Goal: Task Accomplishment & Management: Use online tool/utility

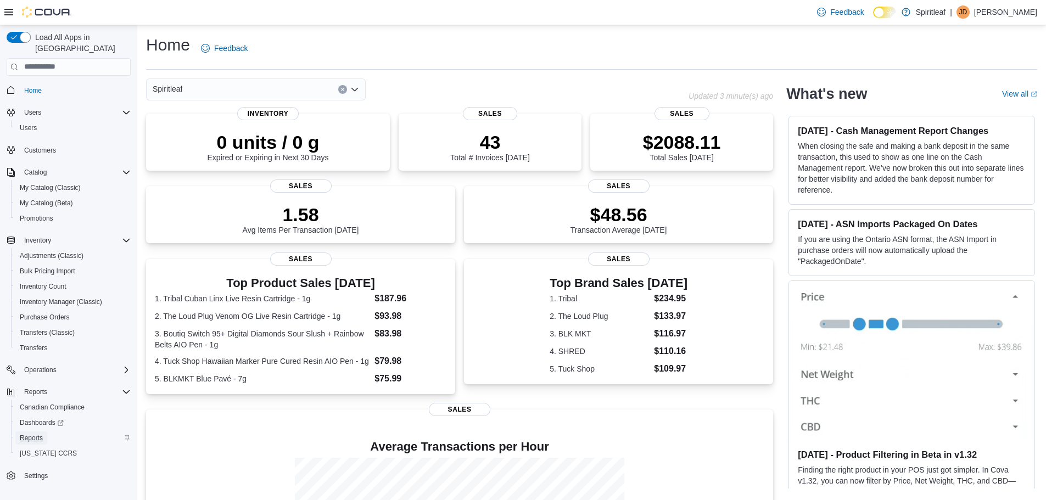
click at [37, 434] on span "Reports" at bounding box center [31, 438] width 23 height 9
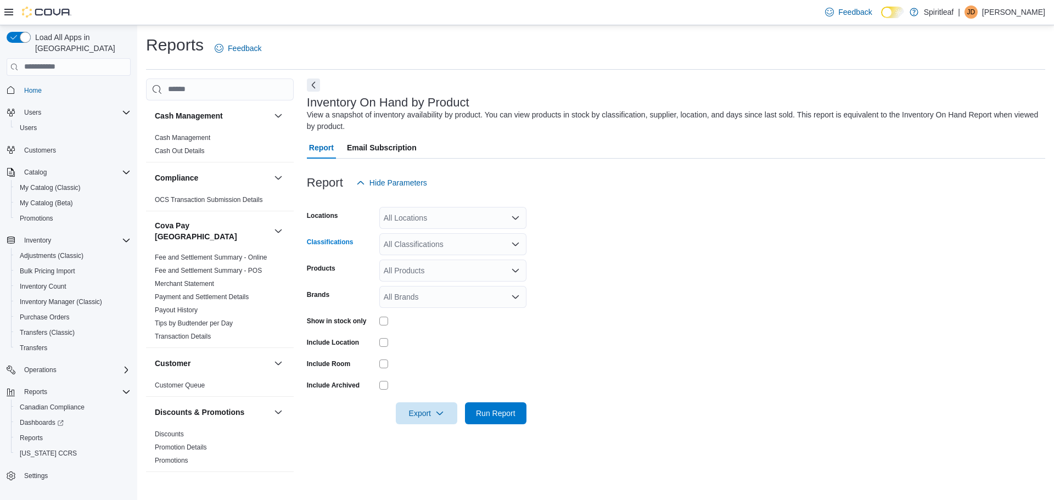
click at [518, 249] on div "All Classifications" at bounding box center [452, 244] width 147 height 22
click at [395, 282] on icon "Choose from the following options" at bounding box center [395, 282] width 9 height 9
click at [437, 411] on icon "button" at bounding box center [439, 412] width 9 height 9
click at [446, 345] on span "Export to Excel" at bounding box center [427, 347] width 49 height 9
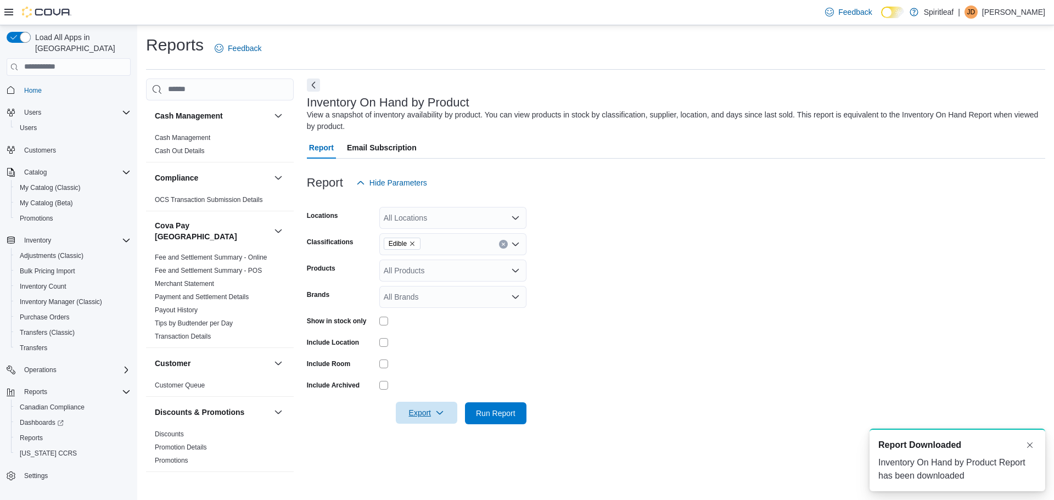
scroll to position [0, 0]
